Goal: Task Accomplishment & Management: Manage account settings

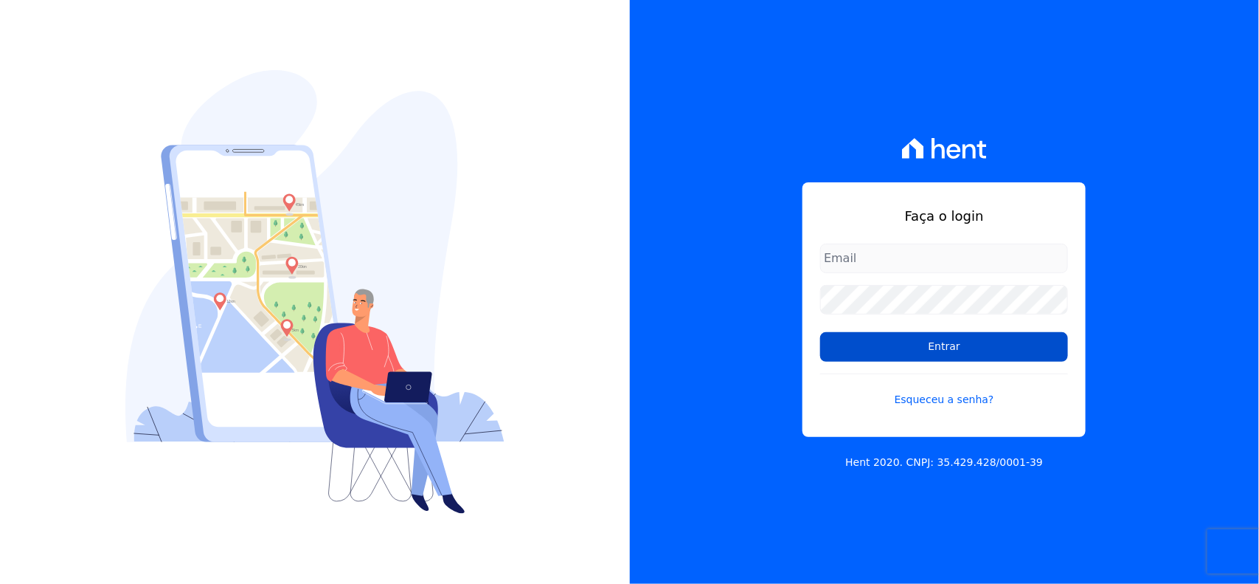
type input "[EMAIL_ADDRESS][DOMAIN_NAME]"
click at [933, 349] on input "Entrar" at bounding box center [944, 347] width 248 height 30
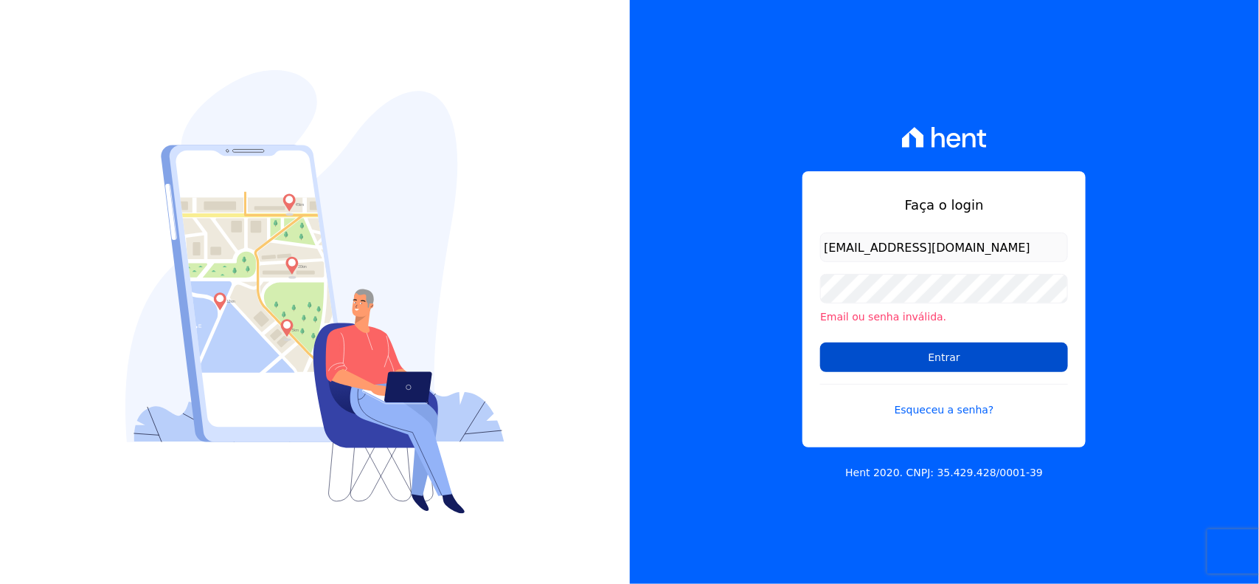
click at [949, 355] on input "Entrar" at bounding box center [944, 357] width 248 height 30
click at [850, 101] on div "Faça o login contasareceber01@realizaconstrutora.com.br Email ou senha inválida…" at bounding box center [945, 292] width 630 height 584
